Goal: Task Accomplishment & Management: Manage account settings

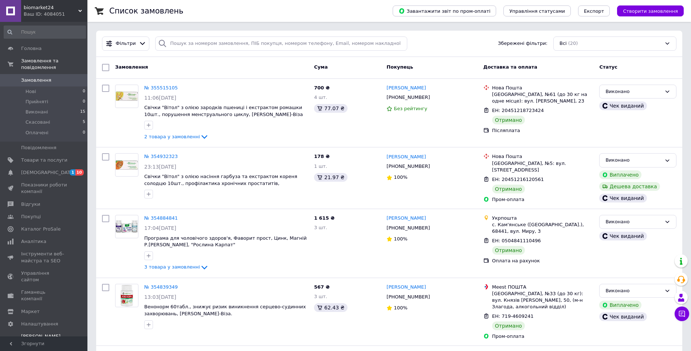
click at [41, 333] on span "[PERSON_NAME] та рахунки Prom мікс 6 000" at bounding box center [44, 343] width 46 height 20
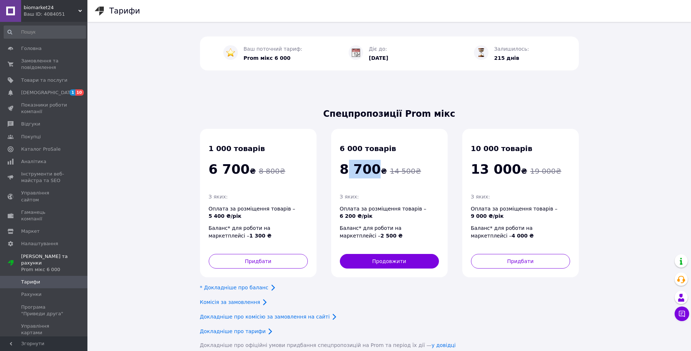
drag, startPoint x: 374, startPoint y: 160, endPoint x: 348, endPoint y: 158, distance: 25.6
click at [348, 167] on span "8 700 ₴" at bounding box center [363, 171] width 47 height 9
drag, startPoint x: 348, startPoint y: 158, endPoint x: 388, endPoint y: 170, distance: 41.3
click at [388, 170] on div "6 000 товарів 8 700 ₴ 14 500 ₴ З яких: Оплата за розміщення товарів – 6 200 ₴/р…" at bounding box center [389, 203] width 117 height 148
click at [359, 161] on span "8 700" at bounding box center [360, 168] width 41 height 15
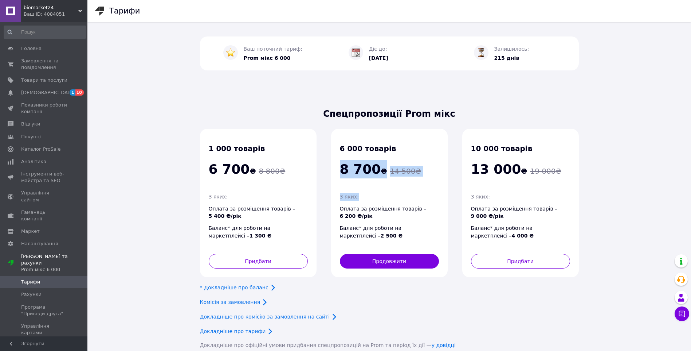
drag, startPoint x: 340, startPoint y: 155, endPoint x: 380, endPoint y: 180, distance: 47.7
click at [380, 180] on div "6 000 товарів 8 700 ₴ 14 500 ₴ З яких: Оплата за розміщення товарів – 6 200 ₴/р…" at bounding box center [389, 203] width 117 height 148
drag, startPoint x: 380, startPoint y: 180, endPoint x: 396, endPoint y: 214, distance: 37.5
click at [396, 214] on div "6 000 товарів 8 700 ₴ 14 500 ₴ З яких: Оплата за розміщення товарів – 6 200 ₴/р…" at bounding box center [389, 203] width 117 height 148
click at [43, 59] on span "Замовлення та повідомлення" at bounding box center [44, 64] width 46 height 13
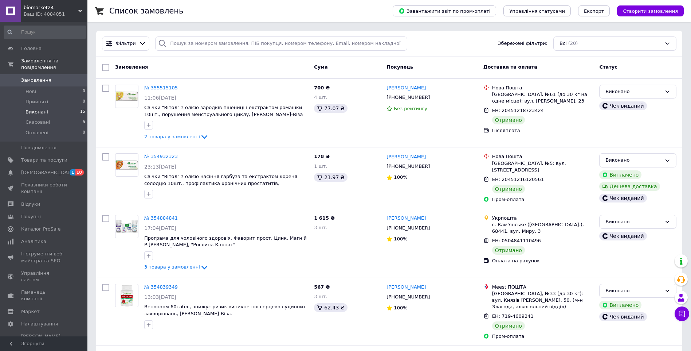
click at [39, 109] on span "Виконані" at bounding box center [37, 112] width 23 height 7
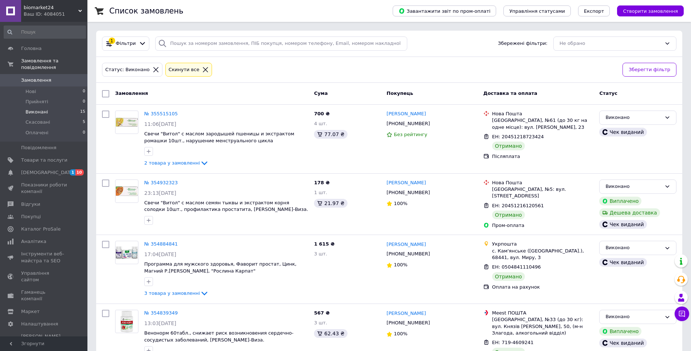
click at [41, 8] on span "biomarket24" at bounding box center [51, 7] width 55 height 7
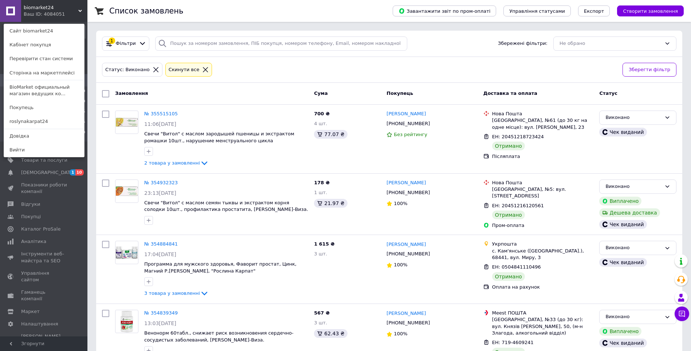
click at [35, 122] on link "roslynakarpat24" at bounding box center [44, 121] width 80 height 14
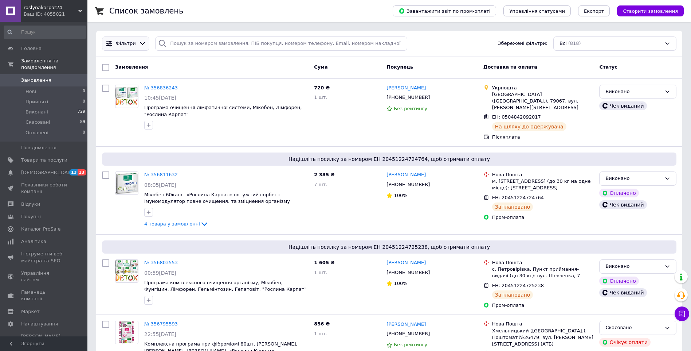
click at [126, 41] on span "Фільтри" at bounding box center [126, 43] width 20 height 7
